Goal: Task Accomplishment & Management: Manage account settings

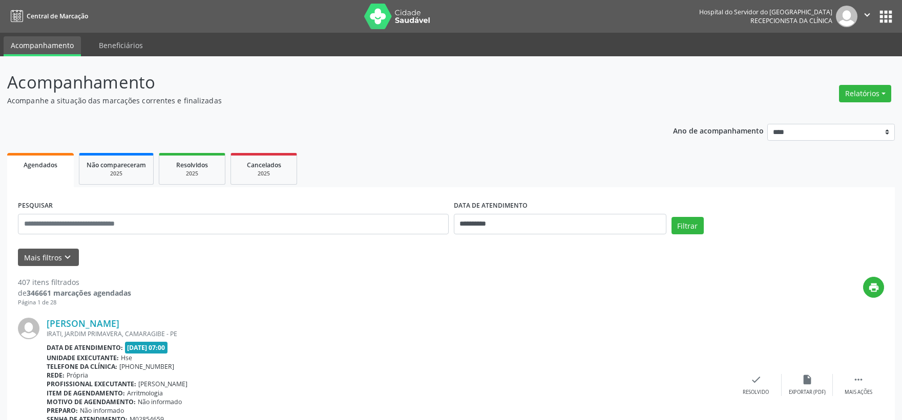
click at [135, 219] on input "text" at bounding box center [233, 224] width 431 height 20
type input "**********"
click at [551, 233] on body "**********" at bounding box center [451, 210] width 902 height 420
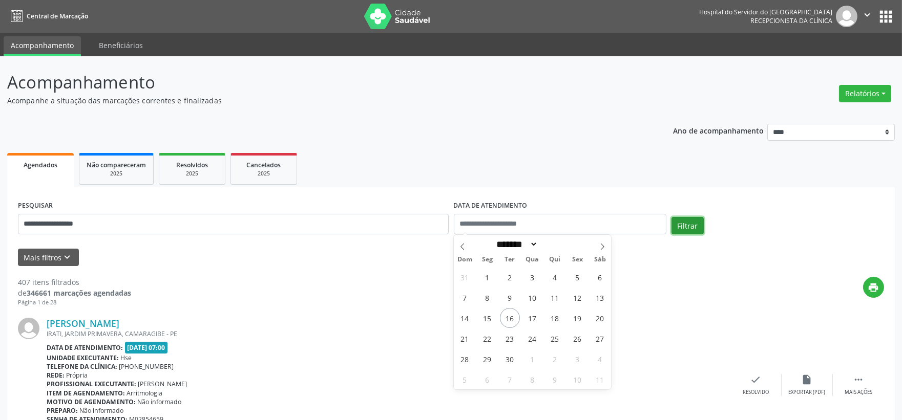
click at [694, 217] on button "Filtrar" at bounding box center [687, 225] width 32 height 17
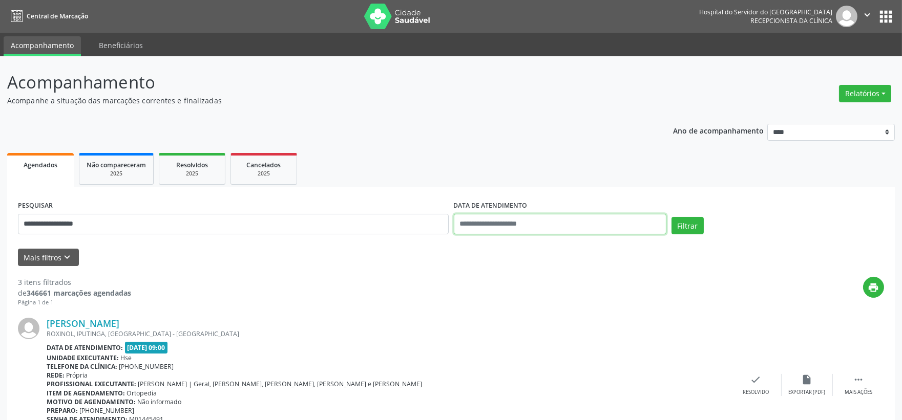
click at [529, 226] on input "text" at bounding box center [560, 224] width 212 height 20
click at [508, 318] on span "16" at bounding box center [510, 318] width 20 height 20
type input "**********"
click at [508, 318] on span "16" at bounding box center [510, 318] width 20 height 20
click at [694, 220] on button "Filtrar" at bounding box center [687, 225] width 32 height 17
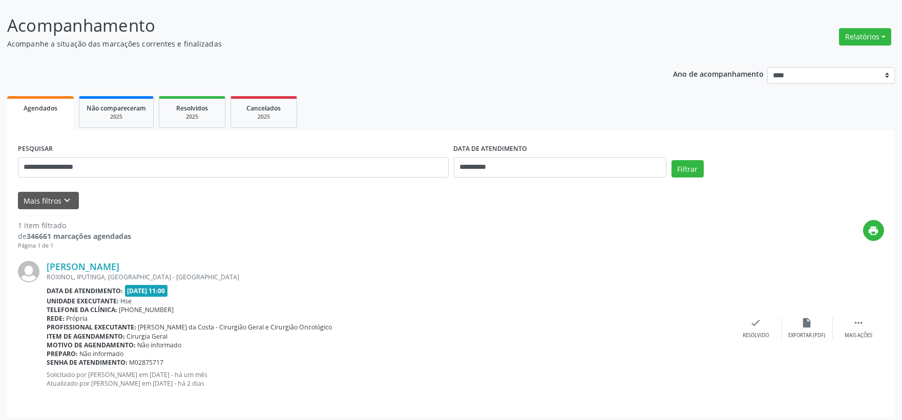
scroll to position [60, 0]
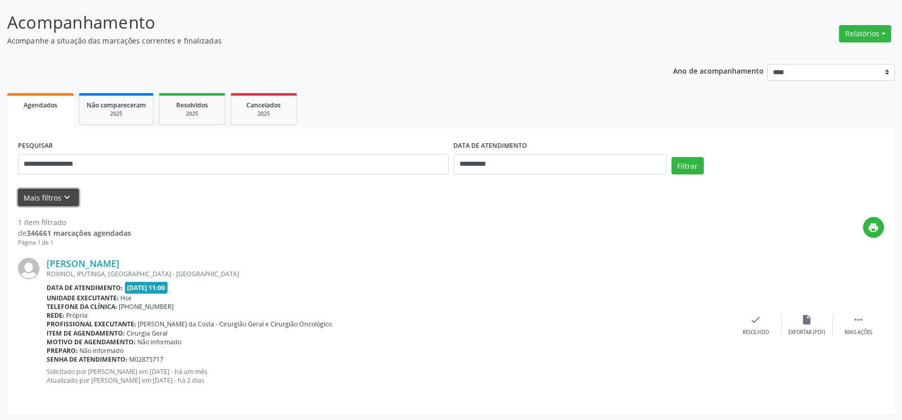
click at [56, 202] on button "Mais filtros keyboard_arrow_down" at bounding box center [48, 198] width 61 height 18
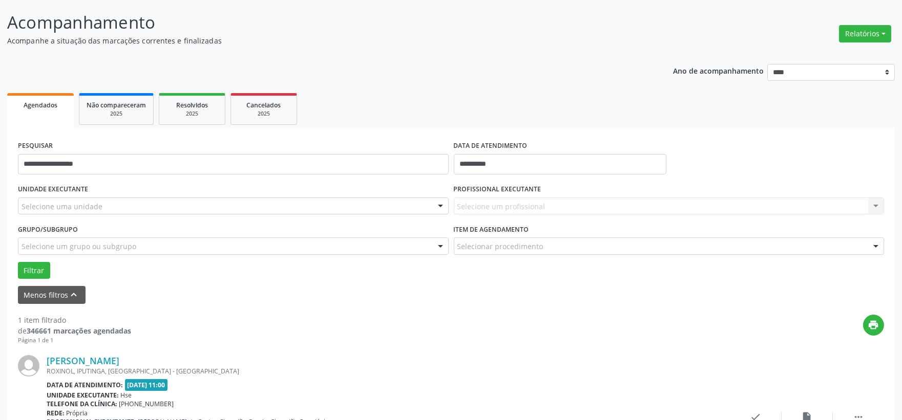
click at [346, 203] on div "Selecione uma unidade" at bounding box center [233, 206] width 431 height 17
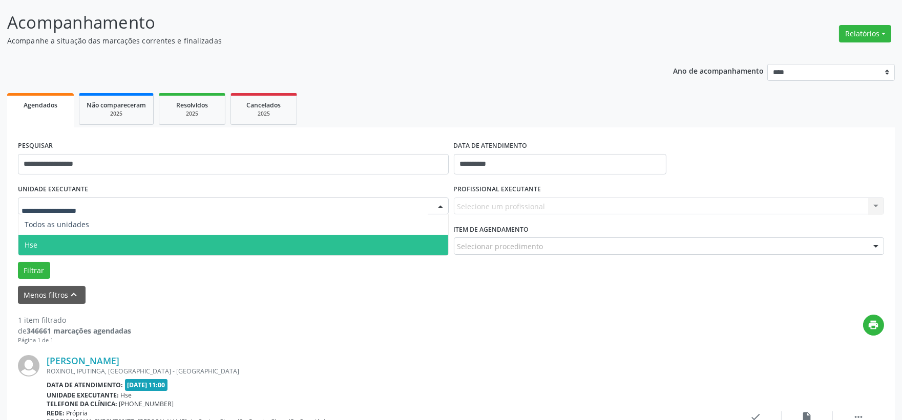
click at [103, 247] on span "Hse" at bounding box center [233, 245] width 430 height 20
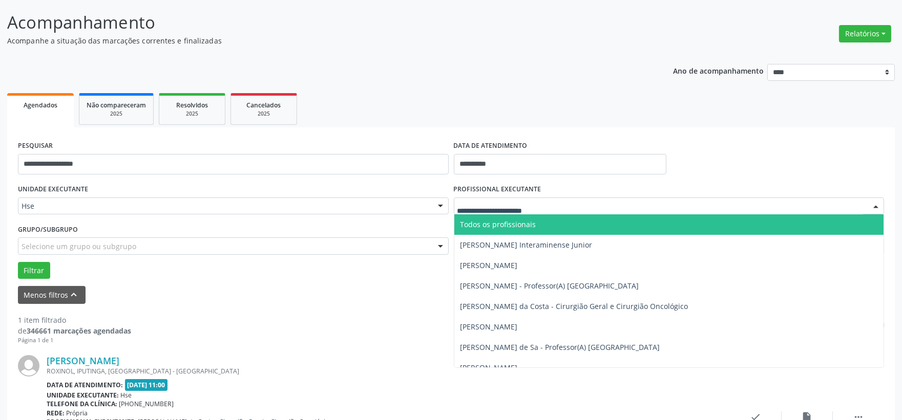
click at [505, 211] on div at bounding box center [669, 206] width 431 height 17
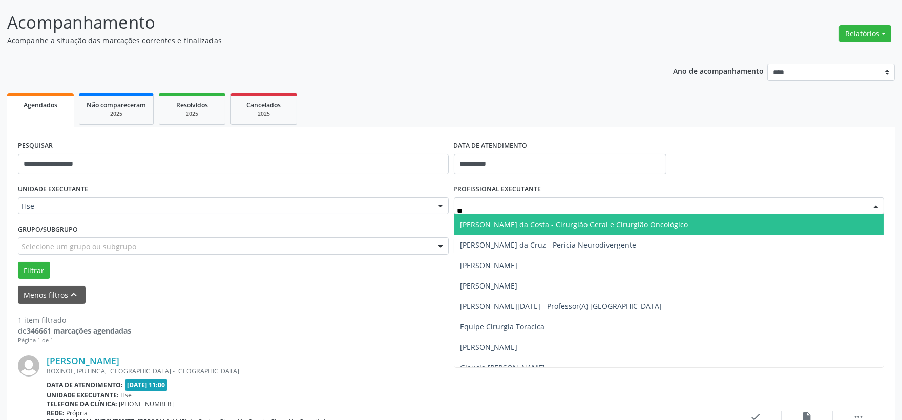
type input "*"
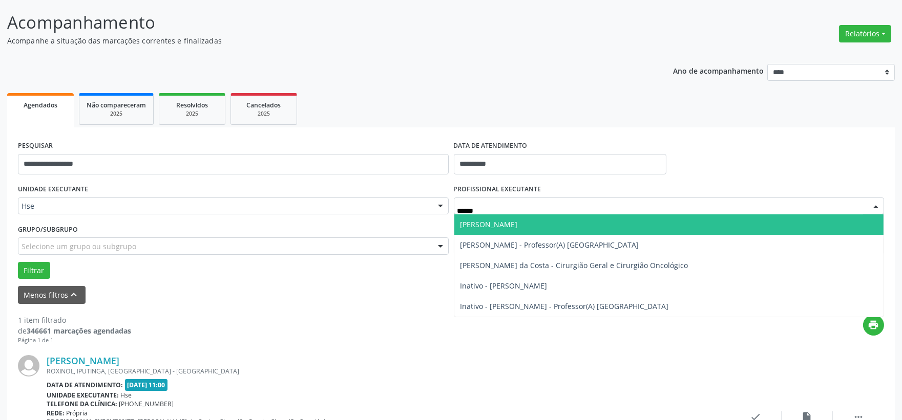
type input "*******"
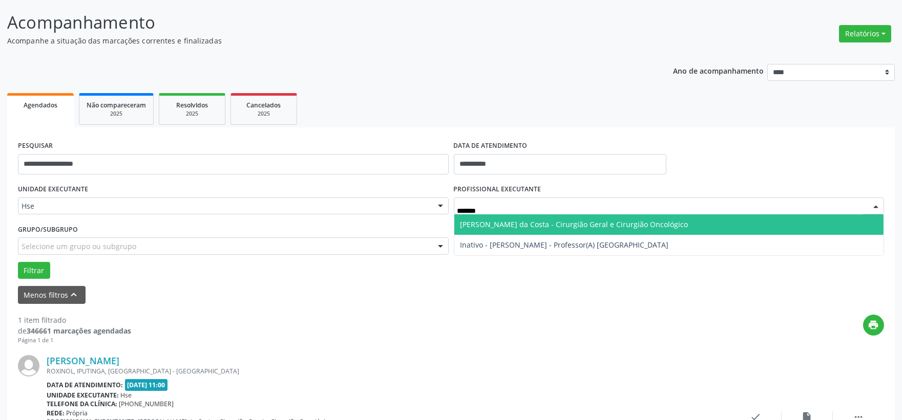
click at [515, 223] on span "Adriano Carneiro da Costa - Cirurgião Geral e Cirurgião Oncológico" at bounding box center [574, 225] width 228 height 10
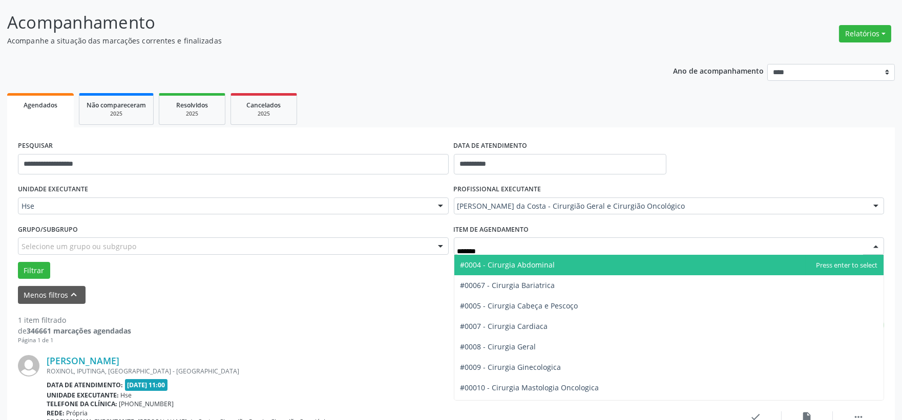
type input "********"
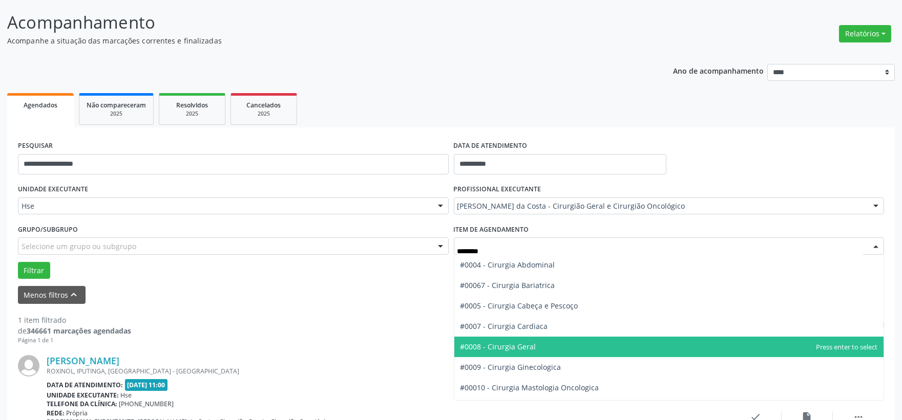
click at [536, 352] on span "#0008 - Cirurgia Geral" at bounding box center [669, 347] width 430 height 20
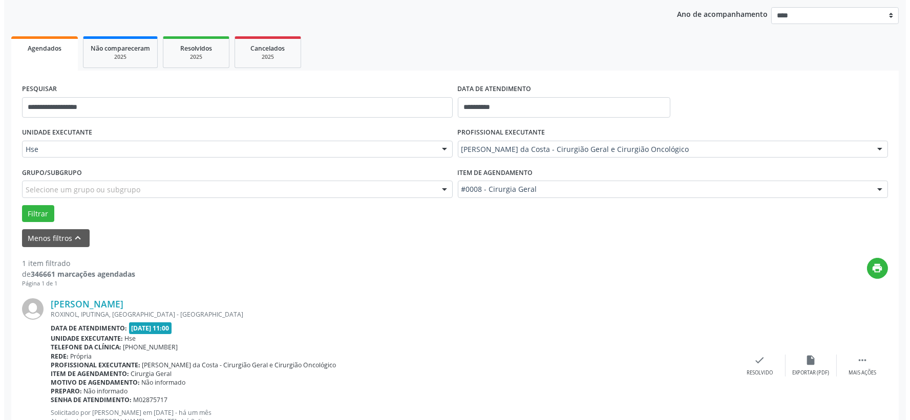
scroll to position [157, 0]
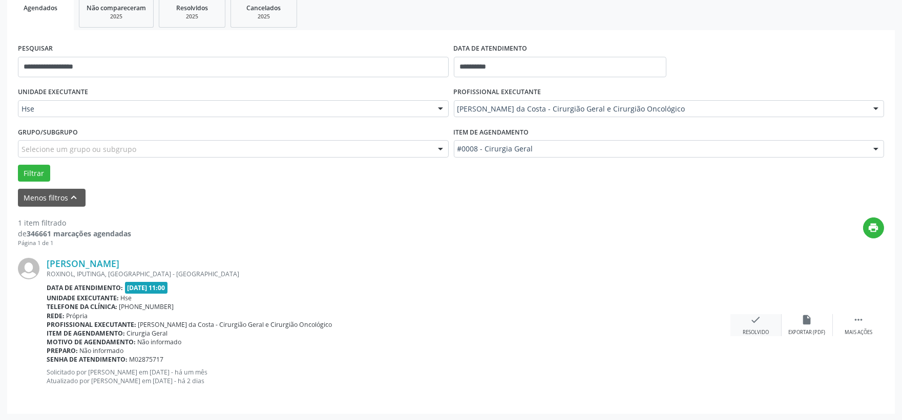
click at [758, 327] on div "check Resolvido" at bounding box center [755, 325] width 51 height 22
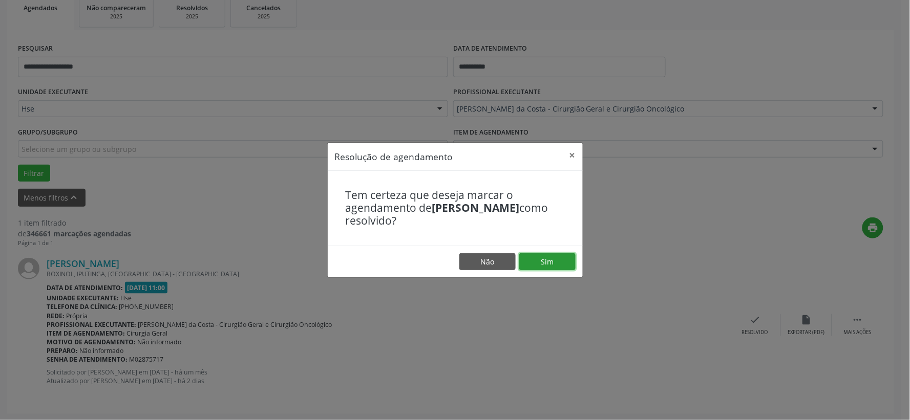
click at [543, 260] on button "Sim" at bounding box center [547, 261] width 56 height 17
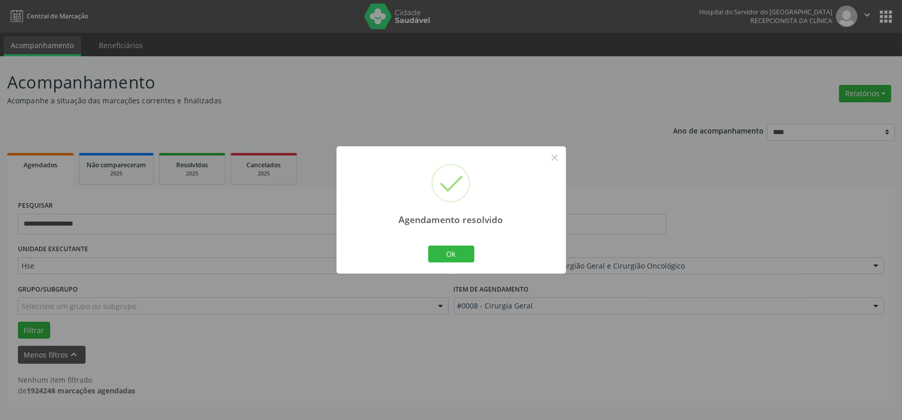
scroll to position [0, 0]
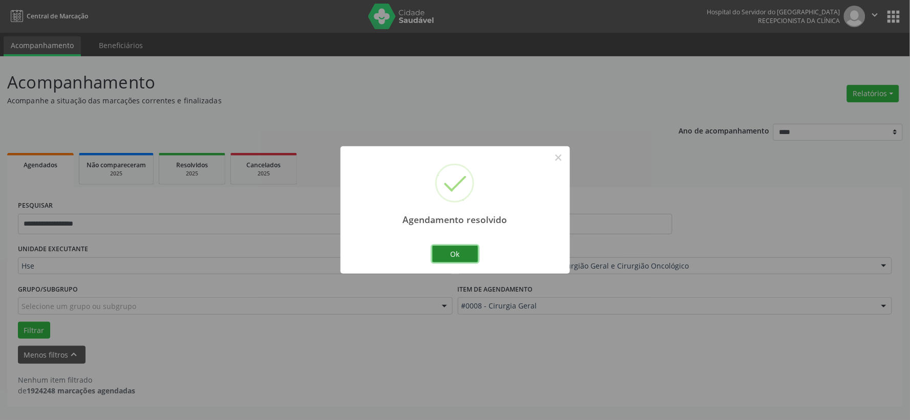
click at [463, 251] on button "Ok" at bounding box center [455, 254] width 46 height 17
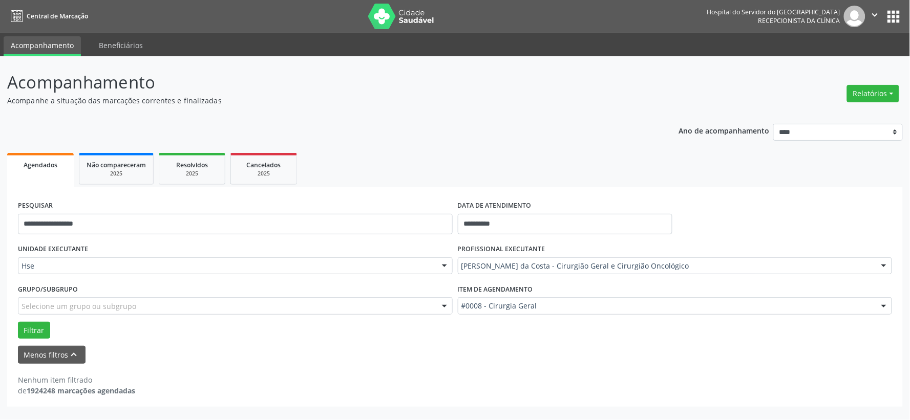
click at [108, 233] on div "**********" at bounding box center [235, 220] width 440 height 44
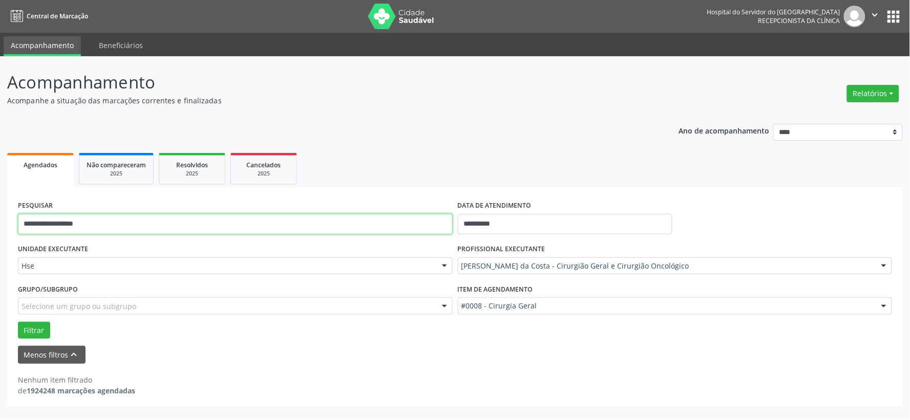
click at [107, 230] on input "**********" at bounding box center [235, 224] width 435 height 20
click at [106, 230] on input "text" at bounding box center [235, 224] width 435 height 20
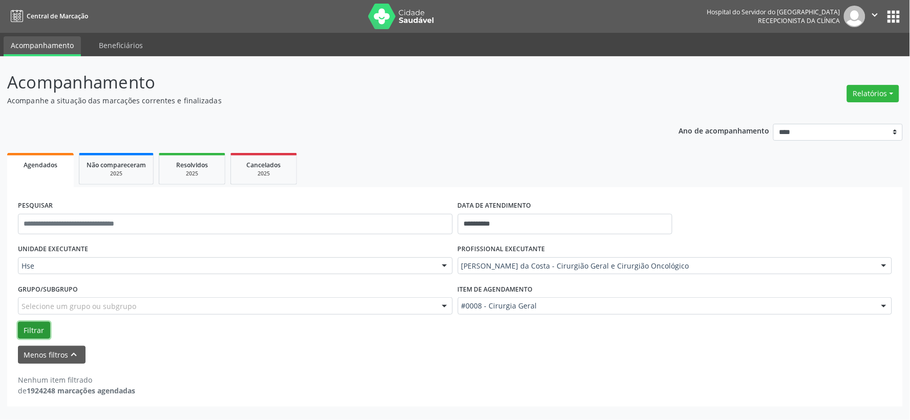
click at [31, 322] on button "Filtrar" at bounding box center [34, 330] width 32 height 17
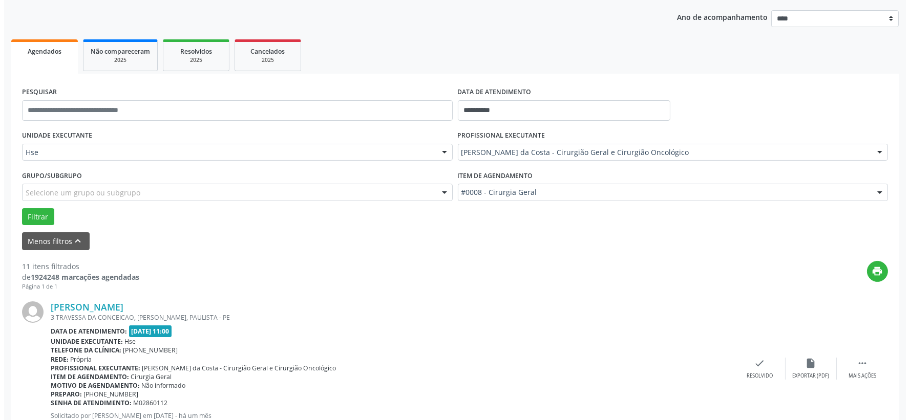
scroll to position [171, 0]
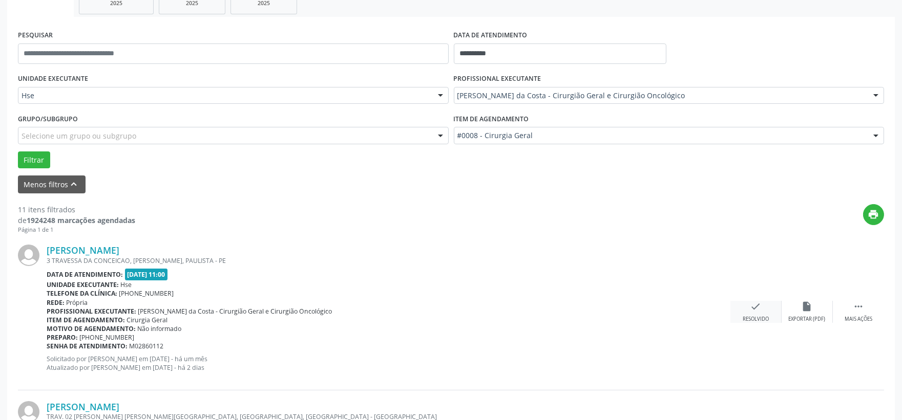
click at [755, 321] on div "Resolvido" at bounding box center [755, 319] width 26 height 7
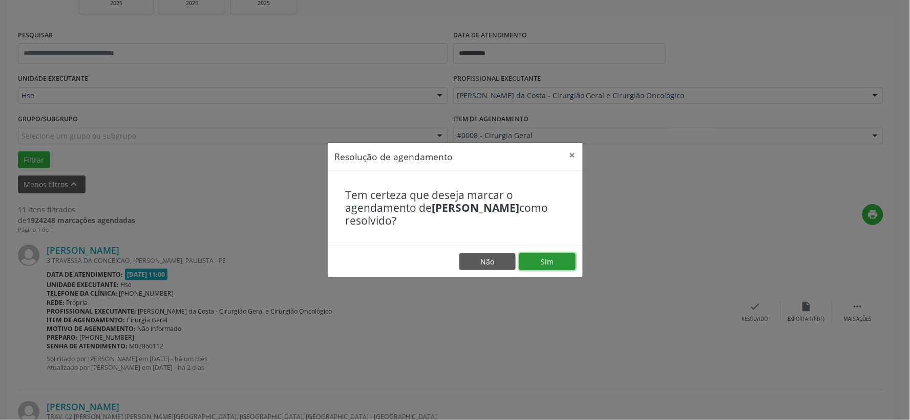
click at [536, 264] on button "Sim" at bounding box center [547, 261] width 56 height 17
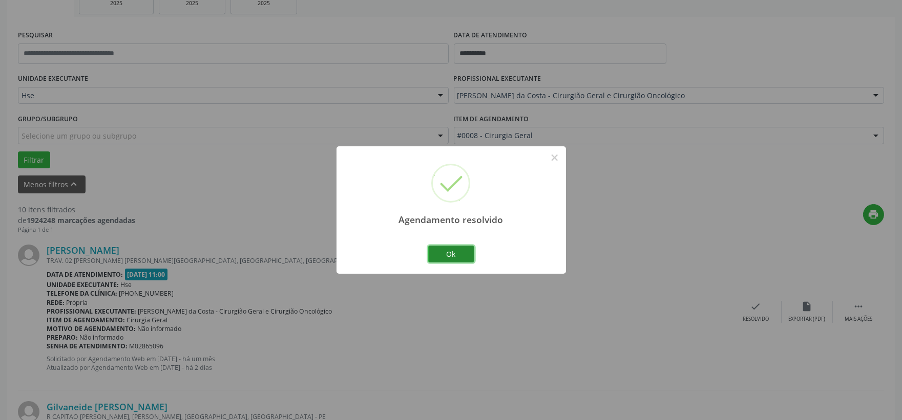
click at [467, 254] on button "Ok" at bounding box center [451, 254] width 46 height 17
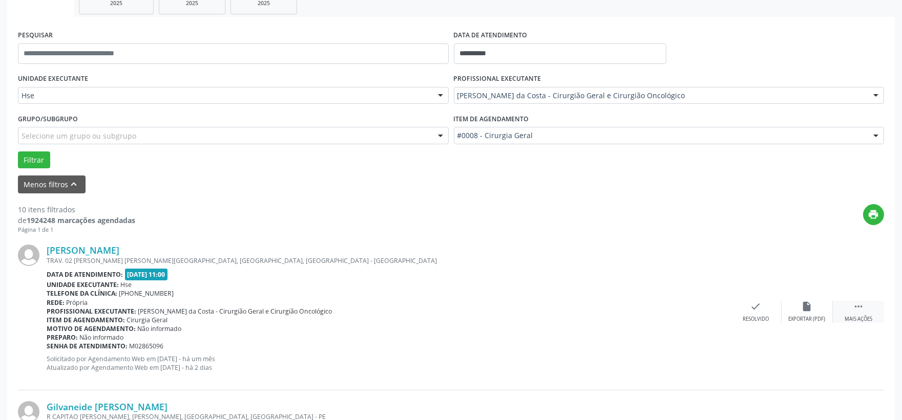
click at [870, 316] on div "Mais ações" at bounding box center [858, 319] width 28 height 7
click at [807, 305] on icon "alarm_off" at bounding box center [806, 306] width 11 height 11
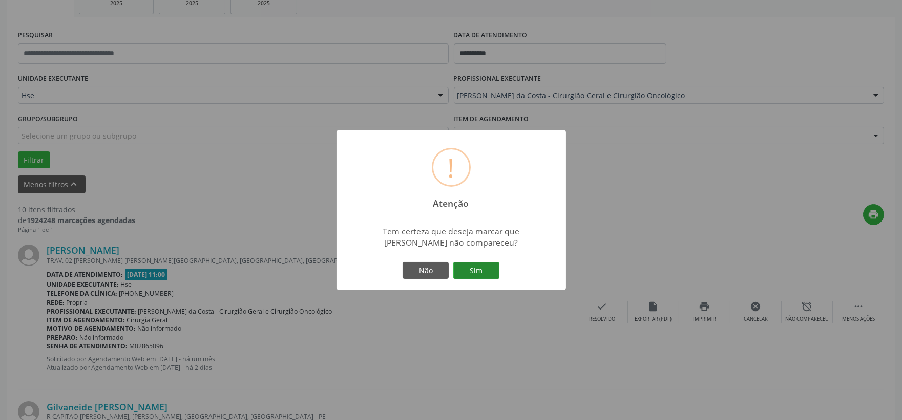
click at [492, 274] on button "Sim" at bounding box center [476, 270] width 46 height 17
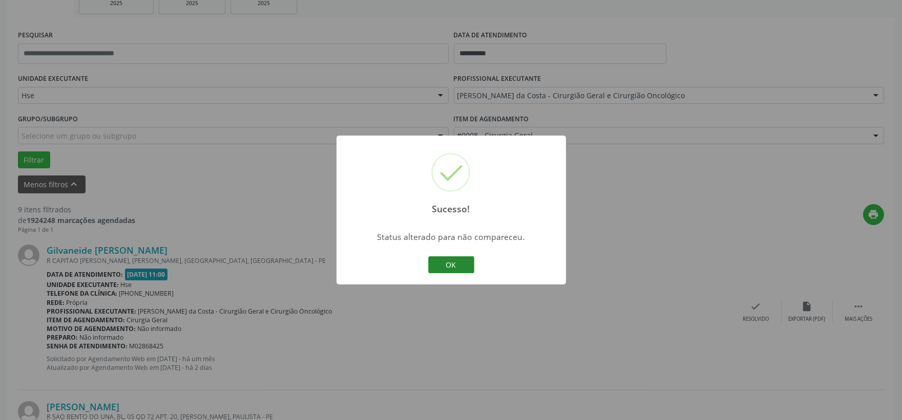
drag, startPoint x: 473, startPoint y: 254, endPoint x: 463, endPoint y: 258, distance: 10.8
click at [470, 254] on div "OK Cancel" at bounding box center [450, 265] width 51 height 22
click at [462, 258] on button "OK" at bounding box center [451, 265] width 46 height 17
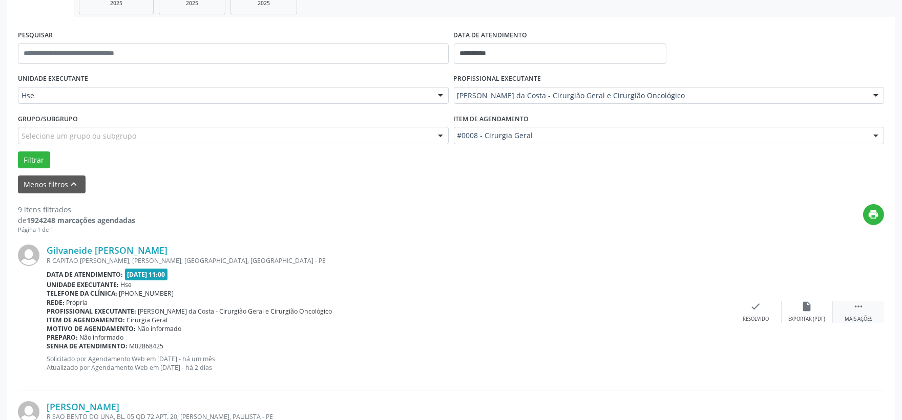
click at [872, 319] on div "Mais ações" at bounding box center [858, 319] width 28 height 7
click at [796, 310] on div "alarm_off Não compareceu" at bounding box center [806, 312] width 51 height 22
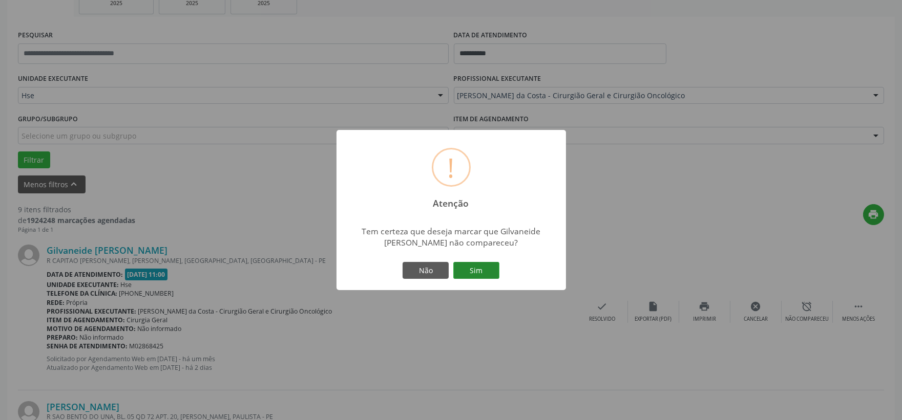
click at [488, 273] on button "Sim" at bounding box center [476, 270] width 46 height 17
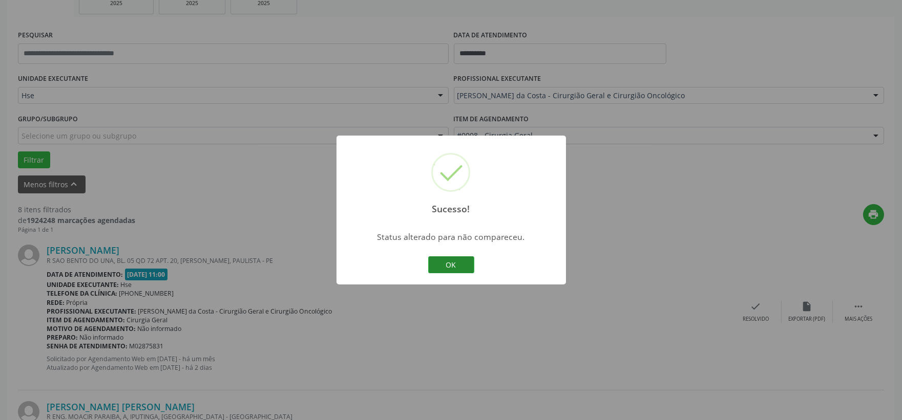
click at [472, 264] on button "OK" at bounding box center [451, 265] width 46 height 17
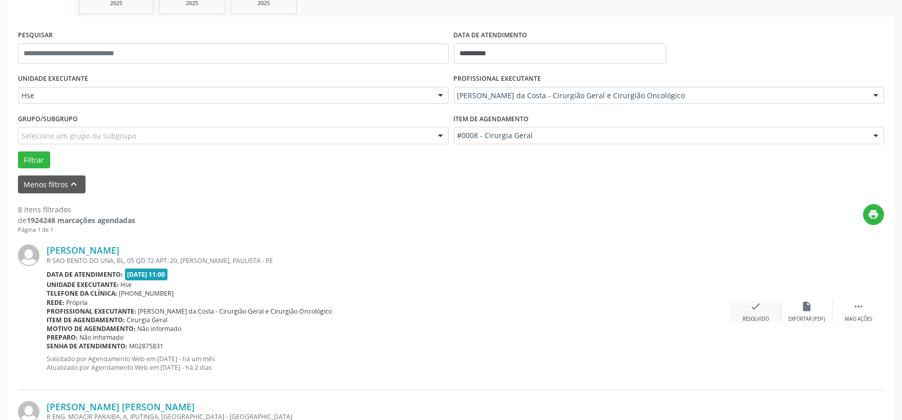
click at [753, 308] on icon "check" at bounding box center [755, 306] width 11 height 11
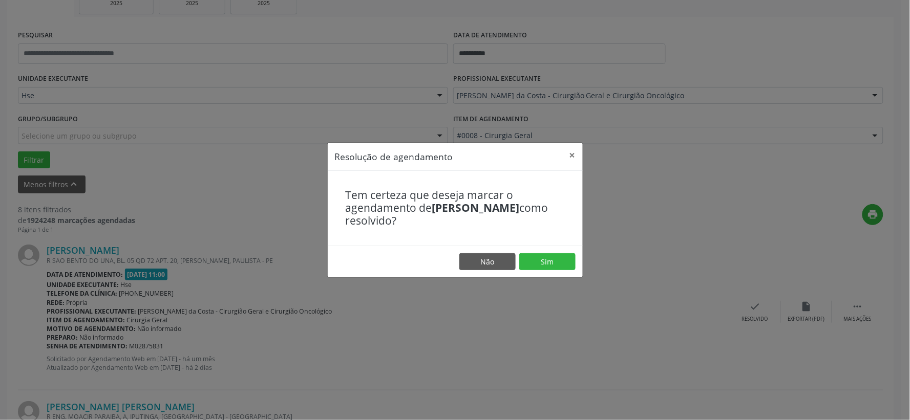
click at [578, 259] on footer "Não Sim" at bounding box center [455, 262] width 255 height 32
click at [548, 261] on button "Sim" at bounding box center [547, 261] width 56 height 17
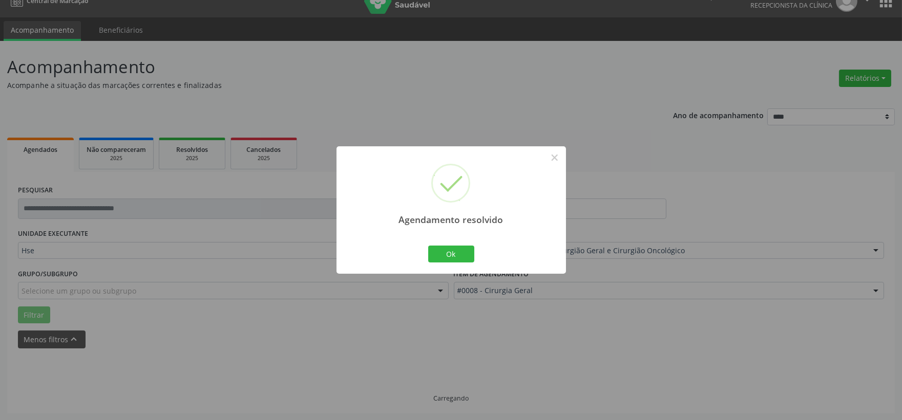
scroll to position [26, 0]
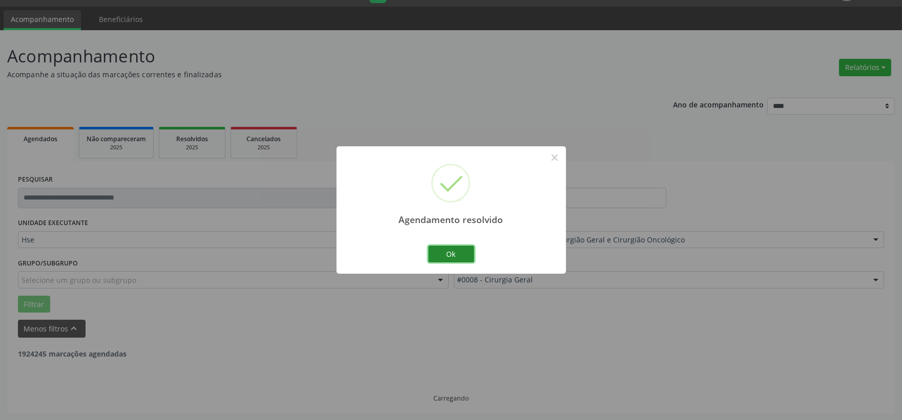
click at [473, 258] on button "Ok" at bounding box center [451, 254] width 46 height 17
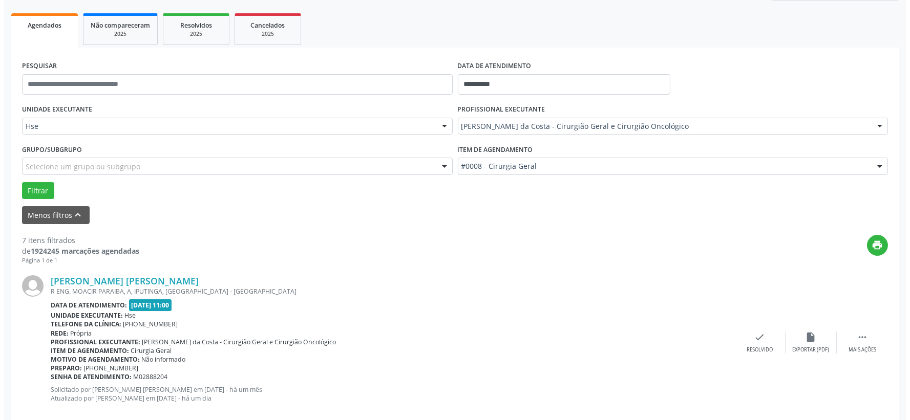
scroll to position [197, 0]
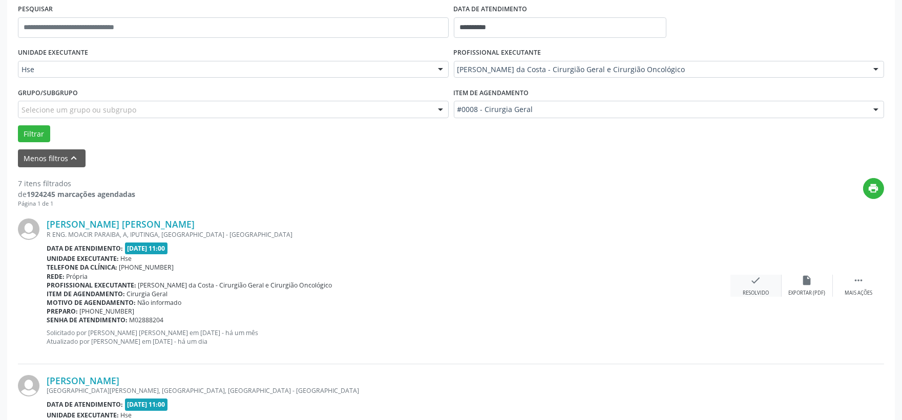
click at [763, 287] on div "check Resolvido" at bounding box center [755, 286] width 51 height 22
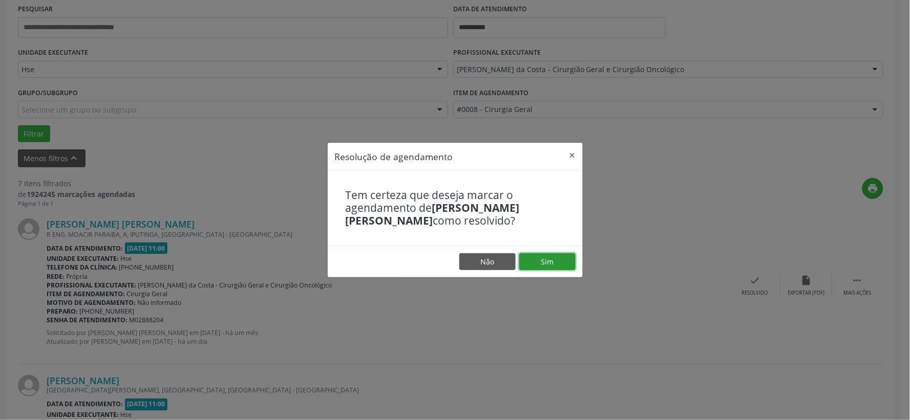
click at [570, 262] on button "Sim" at bounding box center [547, 261] width 56 height 17
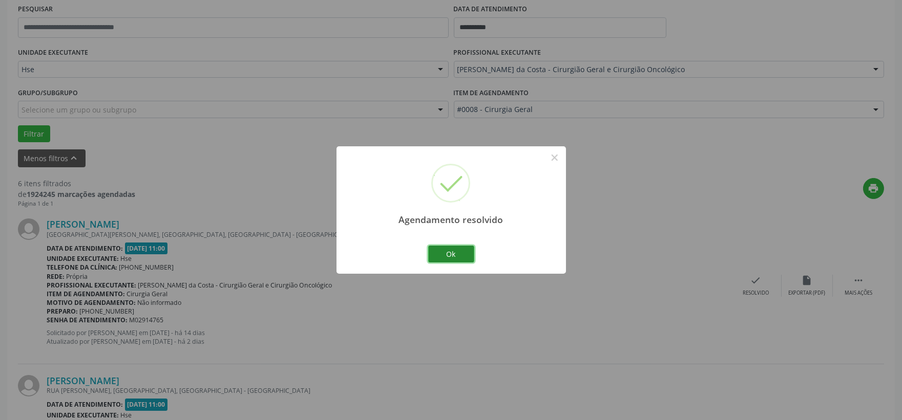
click at [431, 261] on button "Ok" at bounding box center [451, 254] width 46 height 17
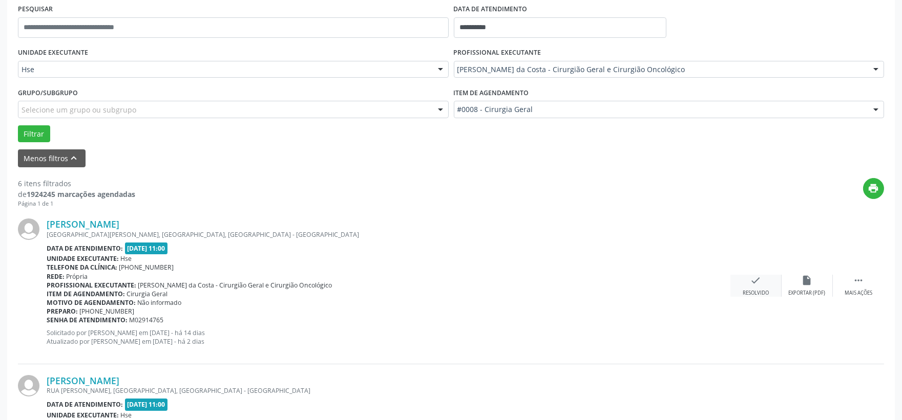
click at [752, 290] on div "Resolvido" at bounding box center [755, 293] width 26 height 7
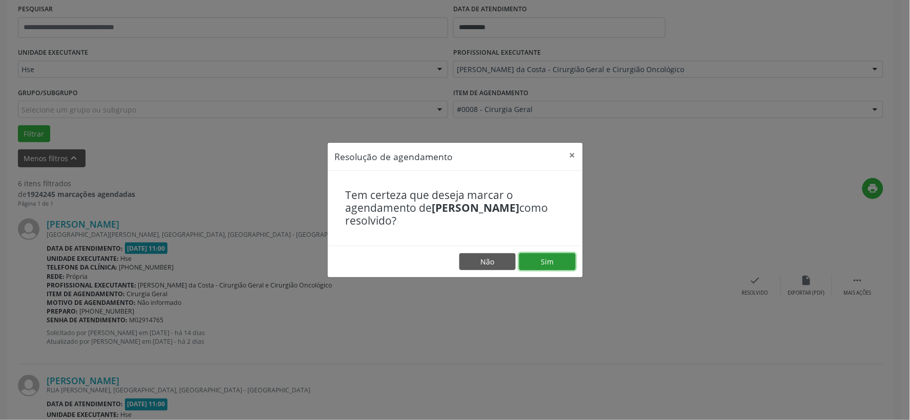
click at [570, 264] on button "Sim" at bounding box center [547, 261] width 56 height 17
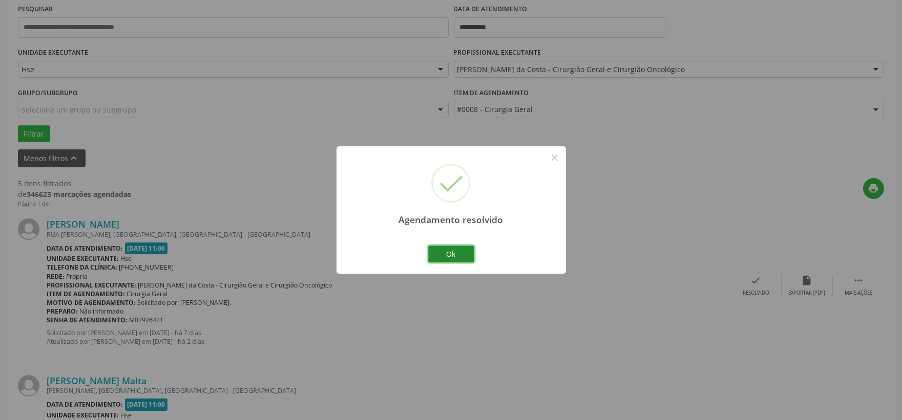
click at [452, 254] on button "Ok" at bounding box center [451, 254] width 46 height 17
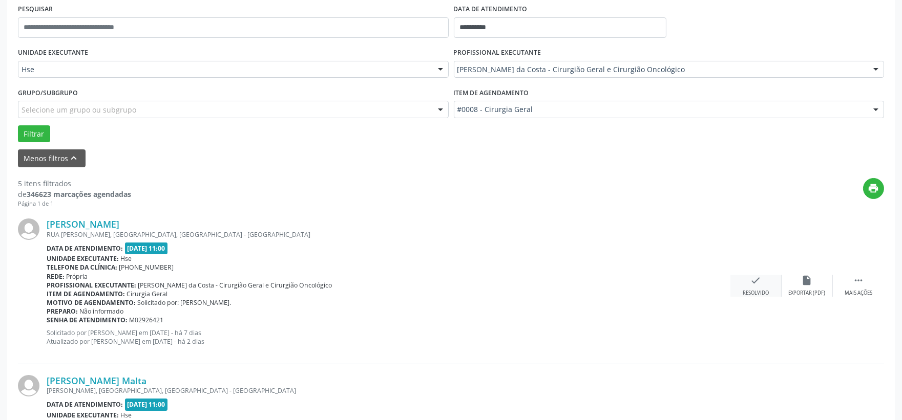
click at [749, 288] on div "check Resolvido" at bounding box center [755, 286] width 51 height 22
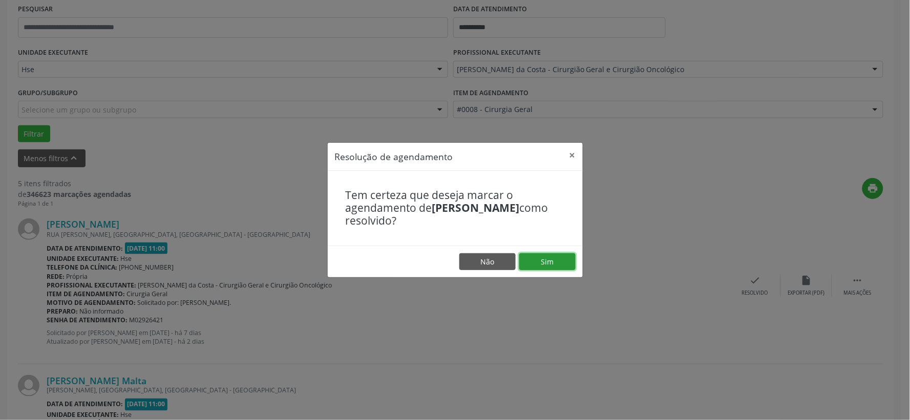
click at [524, 257] on button "Sim" at bounding box center [547, 261] width 56 height 17
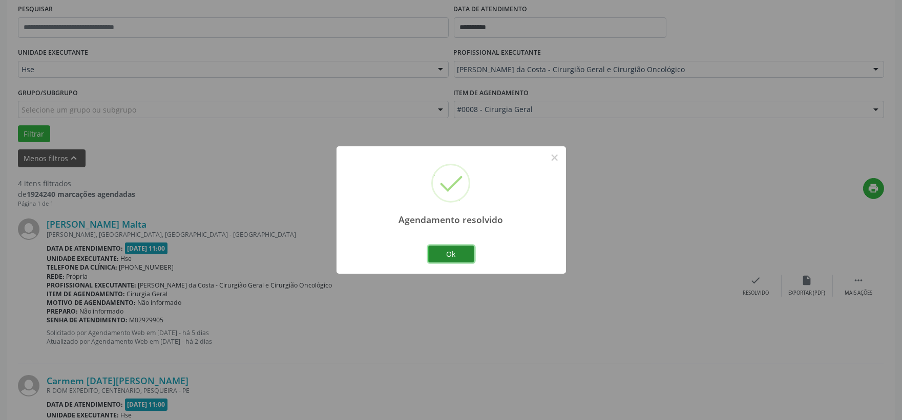
click at [443, 247] on button "Ok" at bounding box center [451, 254] width 46 height 17
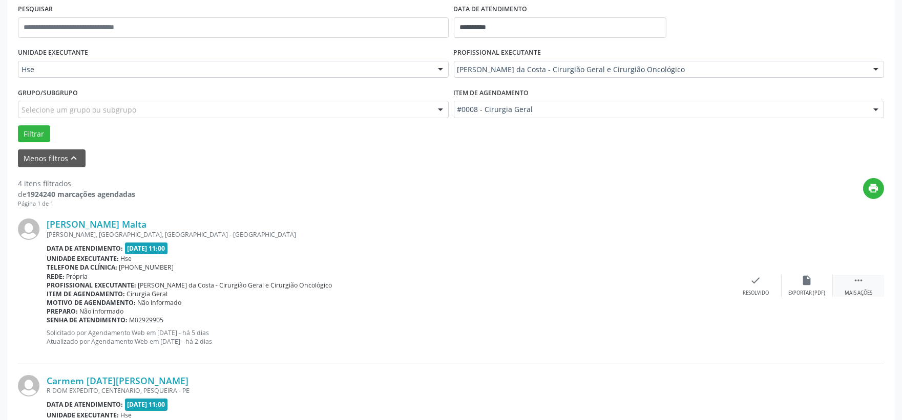
click at [865, 294] on div "Mais ações" at bounding box center [858, 293] width 28 height 7
click at [800, 285] on div "alarm_off Não compareceu" at bounding box center [806, 286] width 51 height 22
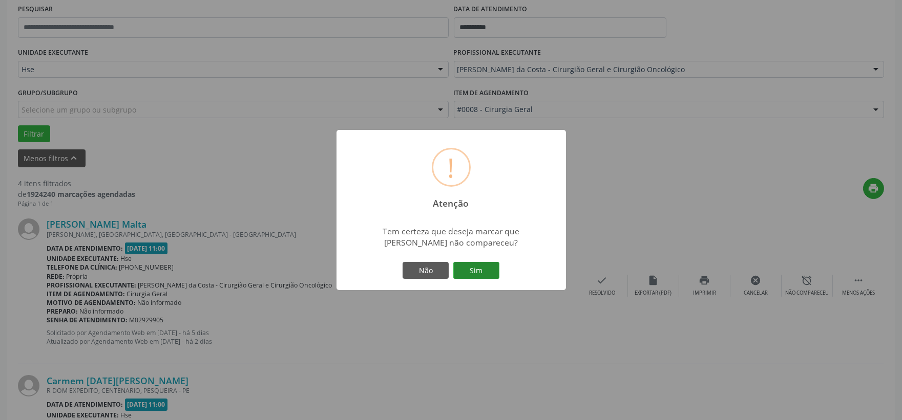
drag, startPoint x: 467, startPoint y: 268, endPoint x: 460, endPoint y: 269, distance: 7.3
click at [467, 268] on button "Sim" at bounding box center [476, 270] width 46 height 17
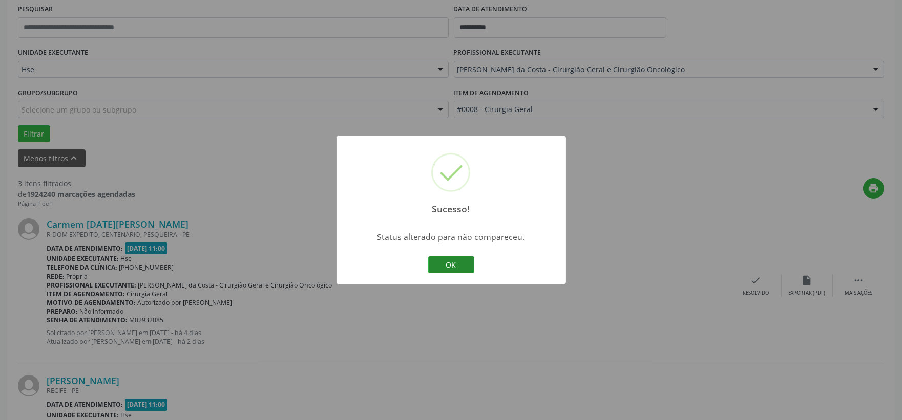
click at [445, 263] on button "OK" at bounding box center [451, 265] width 46 height 17
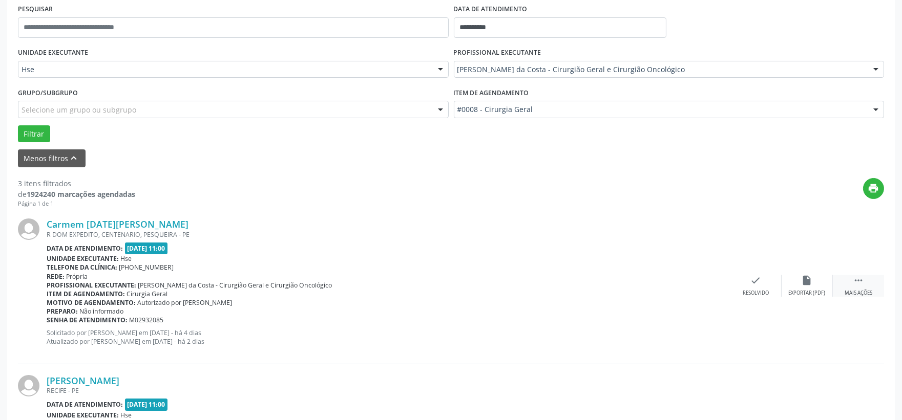
click at [862, 282] on icon "" at bounding box center [858, 280] width 11 height 11
click at [797, 282] on div "alarm_off Não compareceu" at bounding box center [806, 286] width 51 height 22
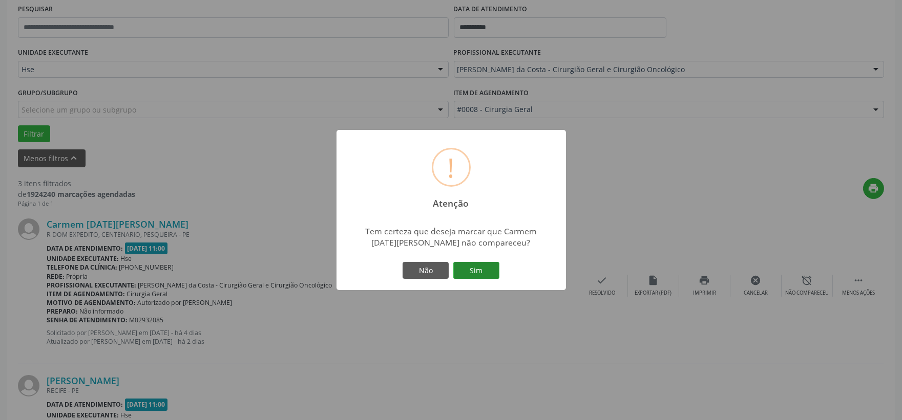
click at [475, 263] on button "Sim" at bounding box center [476, 270] width 46 height 17
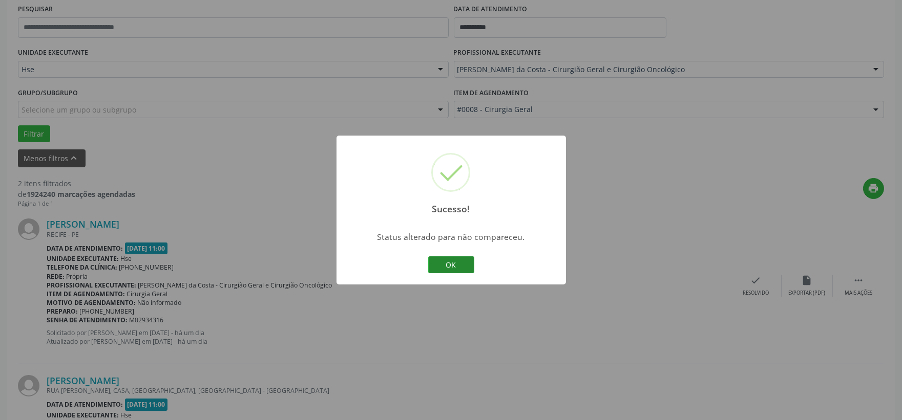
click at [470, 260] on button "OK" at bounding box center [451, 265] width 46 height 17
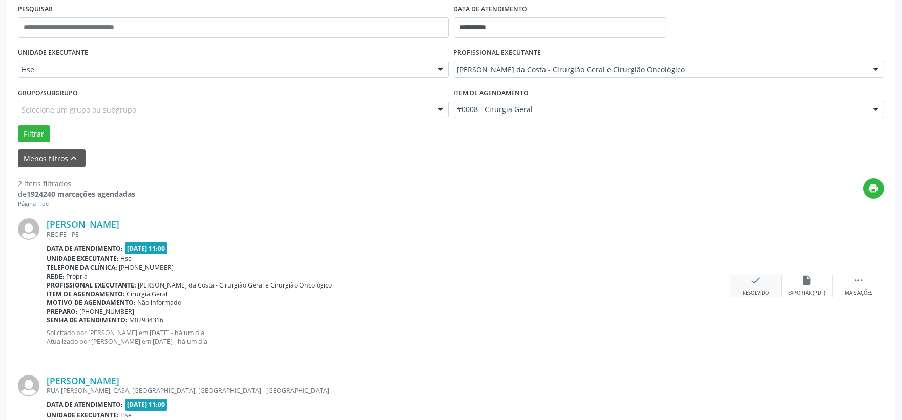
click at [765, 283] on div "check Resolvido" at bounding box center [755, 286] width 51 height 22
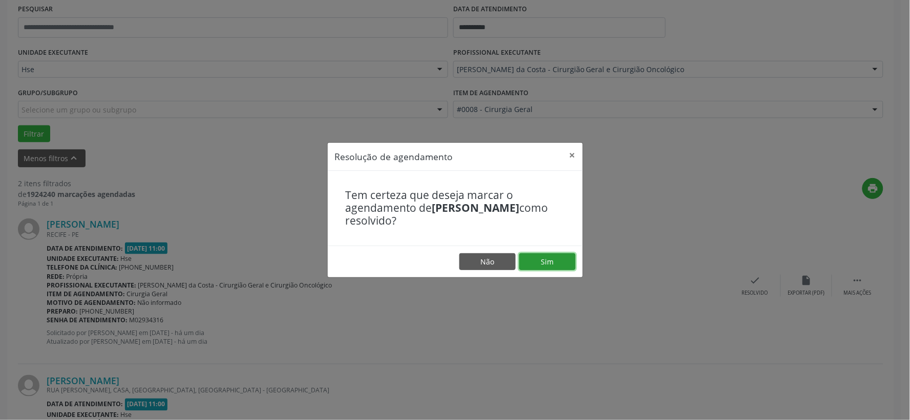
click at [546, 264] on button "Sim" at bounding box center [547, 261] width 56 height 17
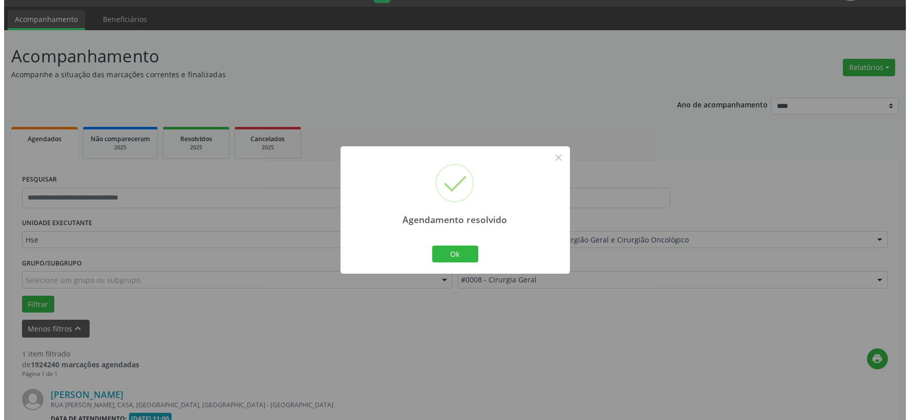
scroll to position [157, 0]
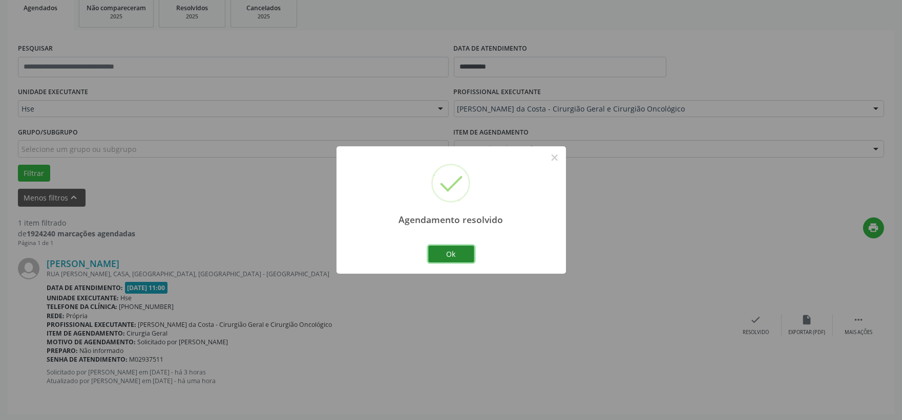
click at [469, 259] on button "Ok" at bounding box center [451, 254] width 46 height 17
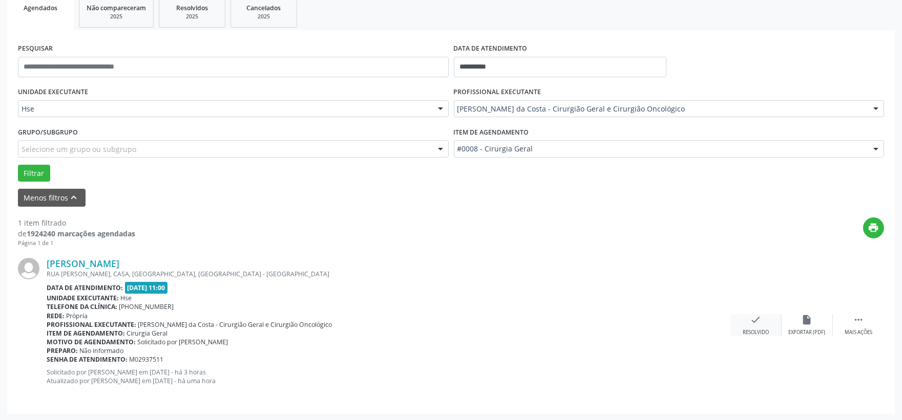
click at [753, 315] on icon "check" at bounding box center [755, 319] width 11 height 11
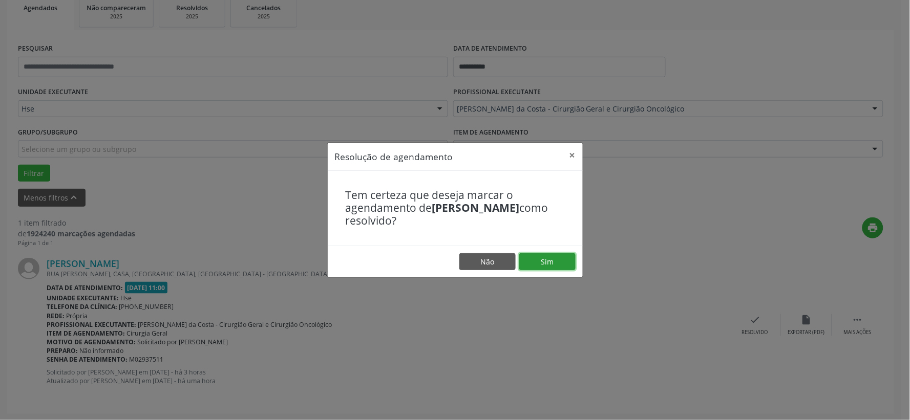
click at [558, 262] on button "Sim" at bounding box center [547, 261] width 56 height 17
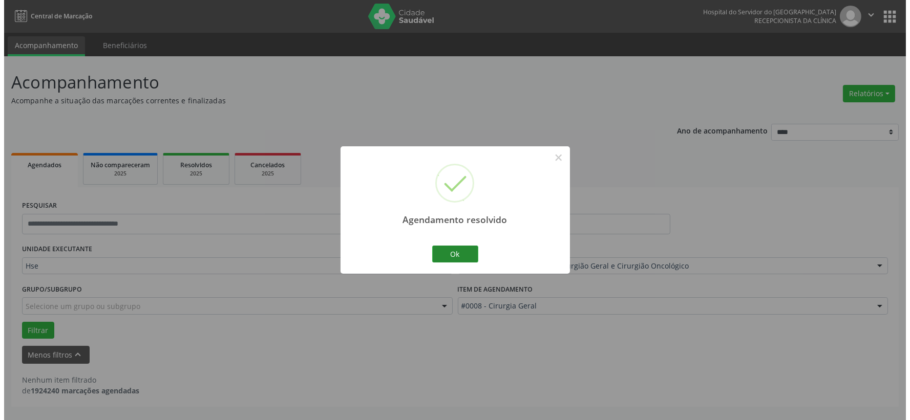
scroll to position [0, 0]
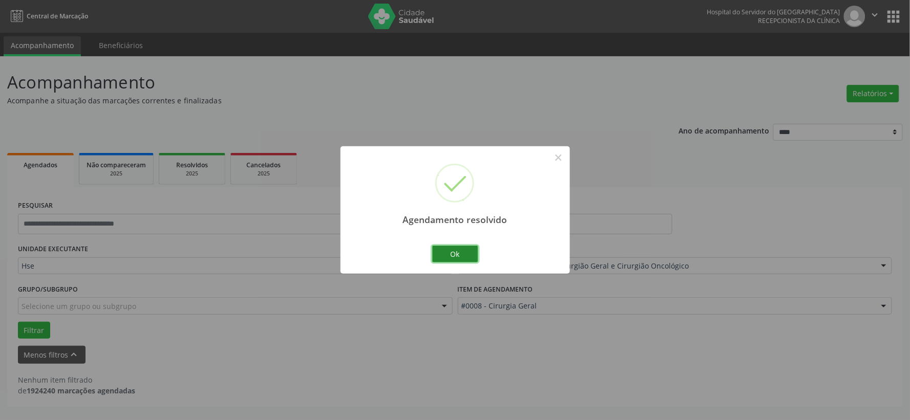
click at [458, 255] on button "Ok" at bounding box center [455, 254] width 46 height 17
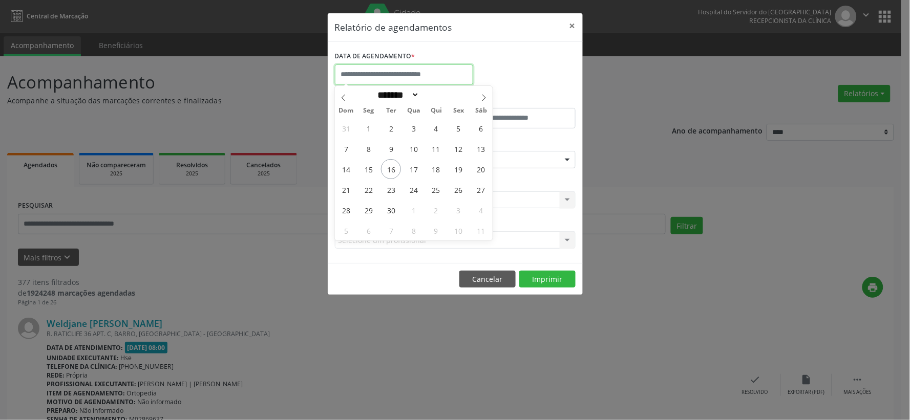
click at [387, 68] on input "text" at bounding box center [404, 75] width 138 height 20
click at [397, 167] on span "16" at bounding box center [391, 169] width 20 height 20
type input "**********"
click at [397, 167] on span "16" at bounding box center [391, 169] width 20 height 20
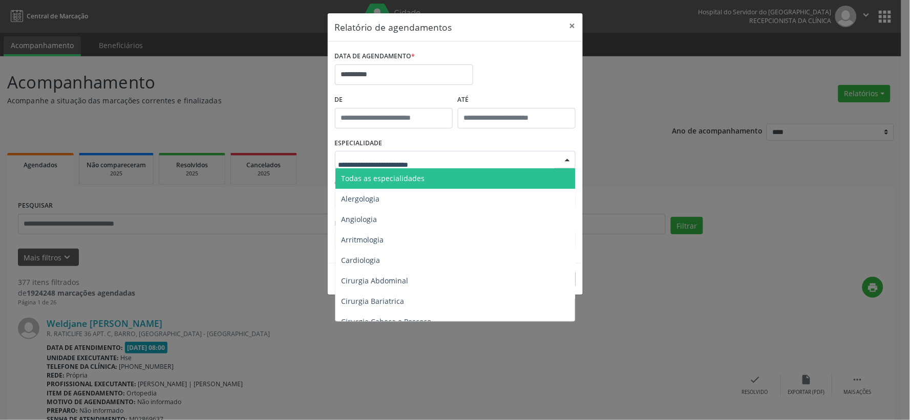
click at [403, 176] on span "Todas as especialidades" at bounding box center [383, 179] width 83 height 10
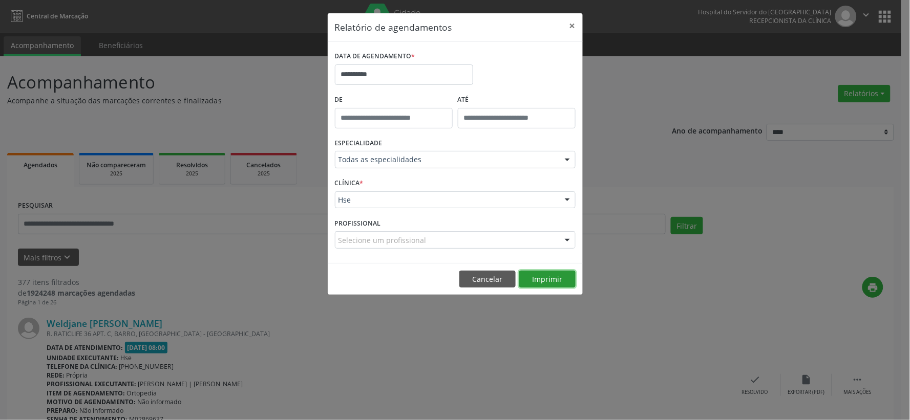
click at [535, 275] on button "Imprimir" at bounding box center [547, 279] width 56 height 17
